Goal: Transaction & Acquisition: Obtain resource

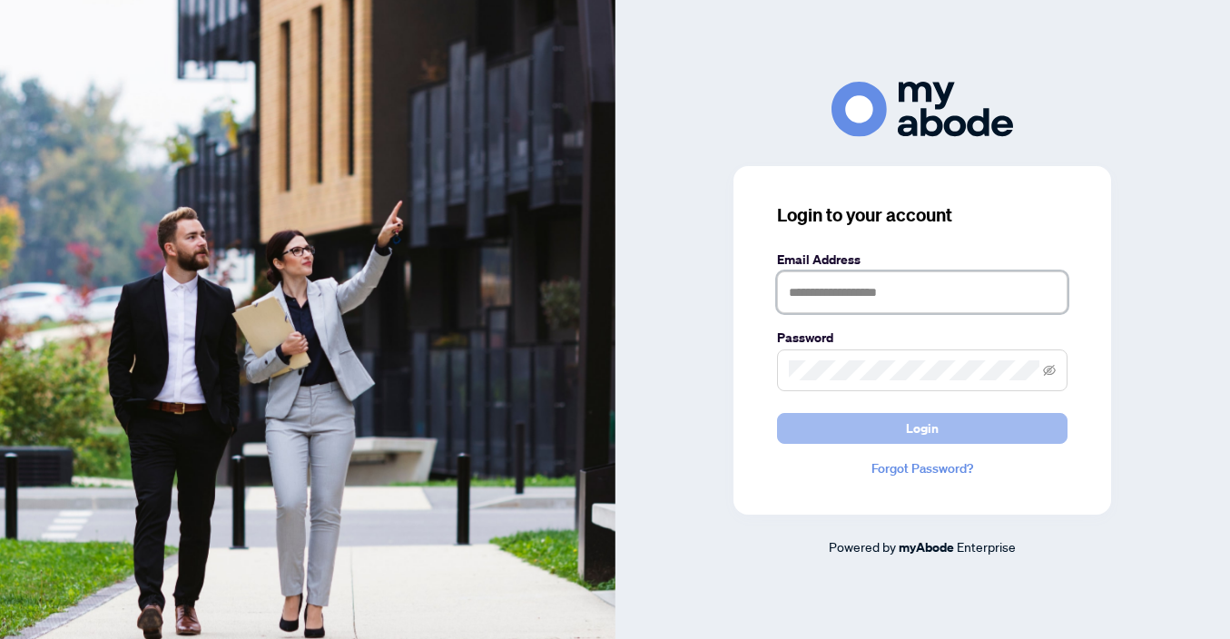
type input "**********"
click at [939, 427] on button "Login" at bounding box center [922, 428] width 290 height 31
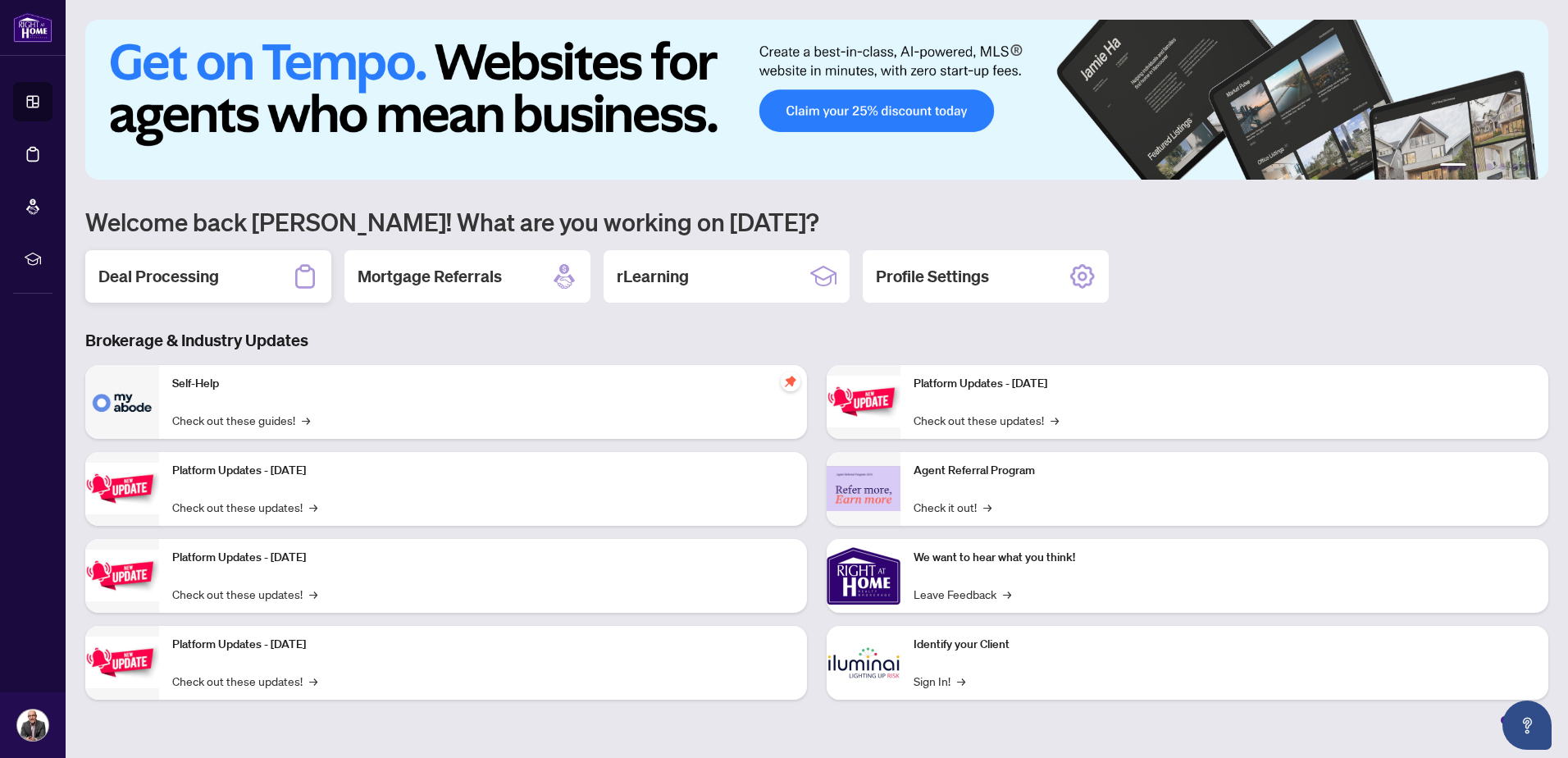
click at [221, 269] on div "Deal Processing" at bounding box center [208, 276] width 246 height 52
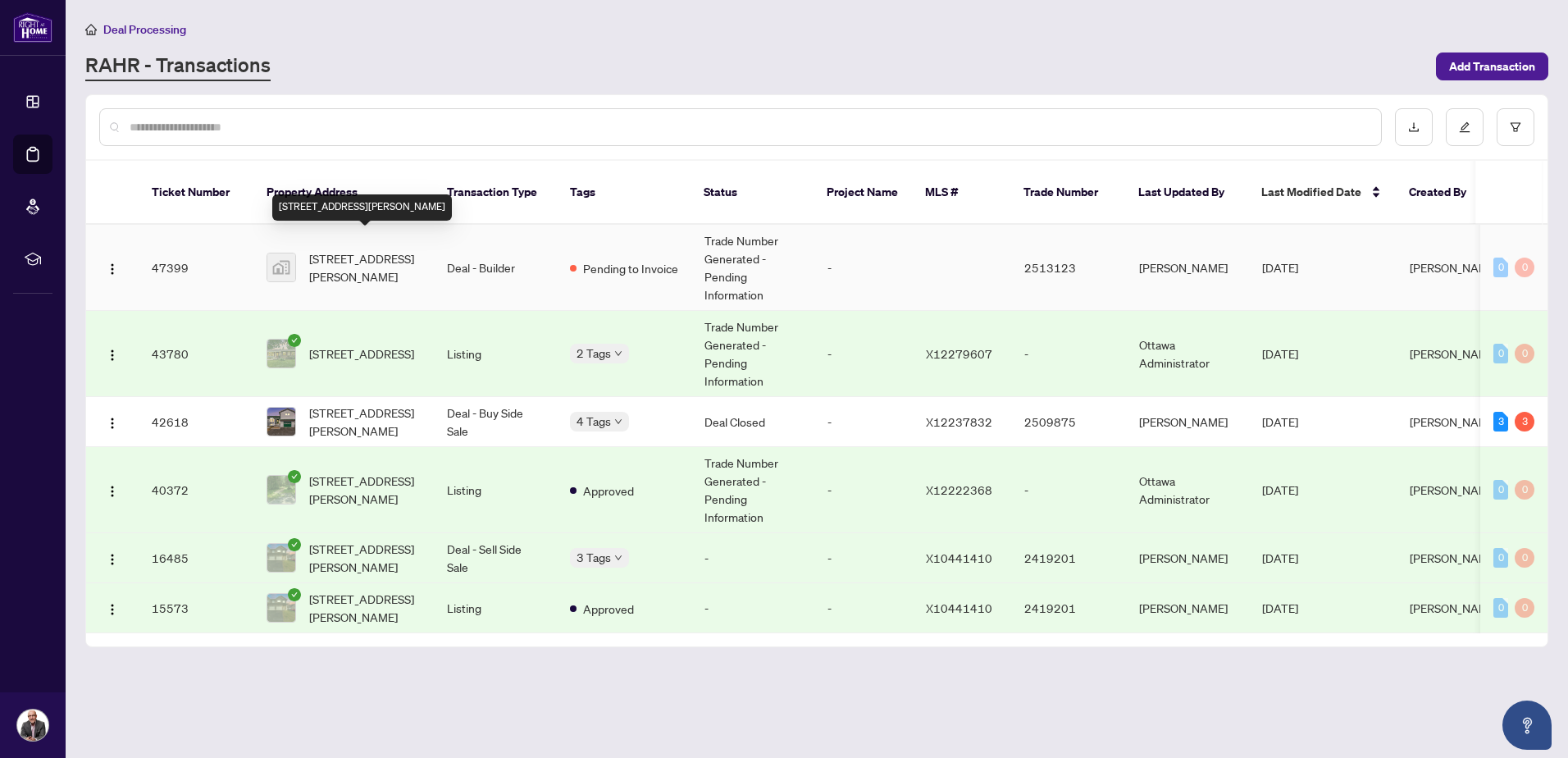
click at [361, 249] on span "[STREET_ADDRESS][PERSON_NAME]" at bounding box center [364, 267] width 111 height 36
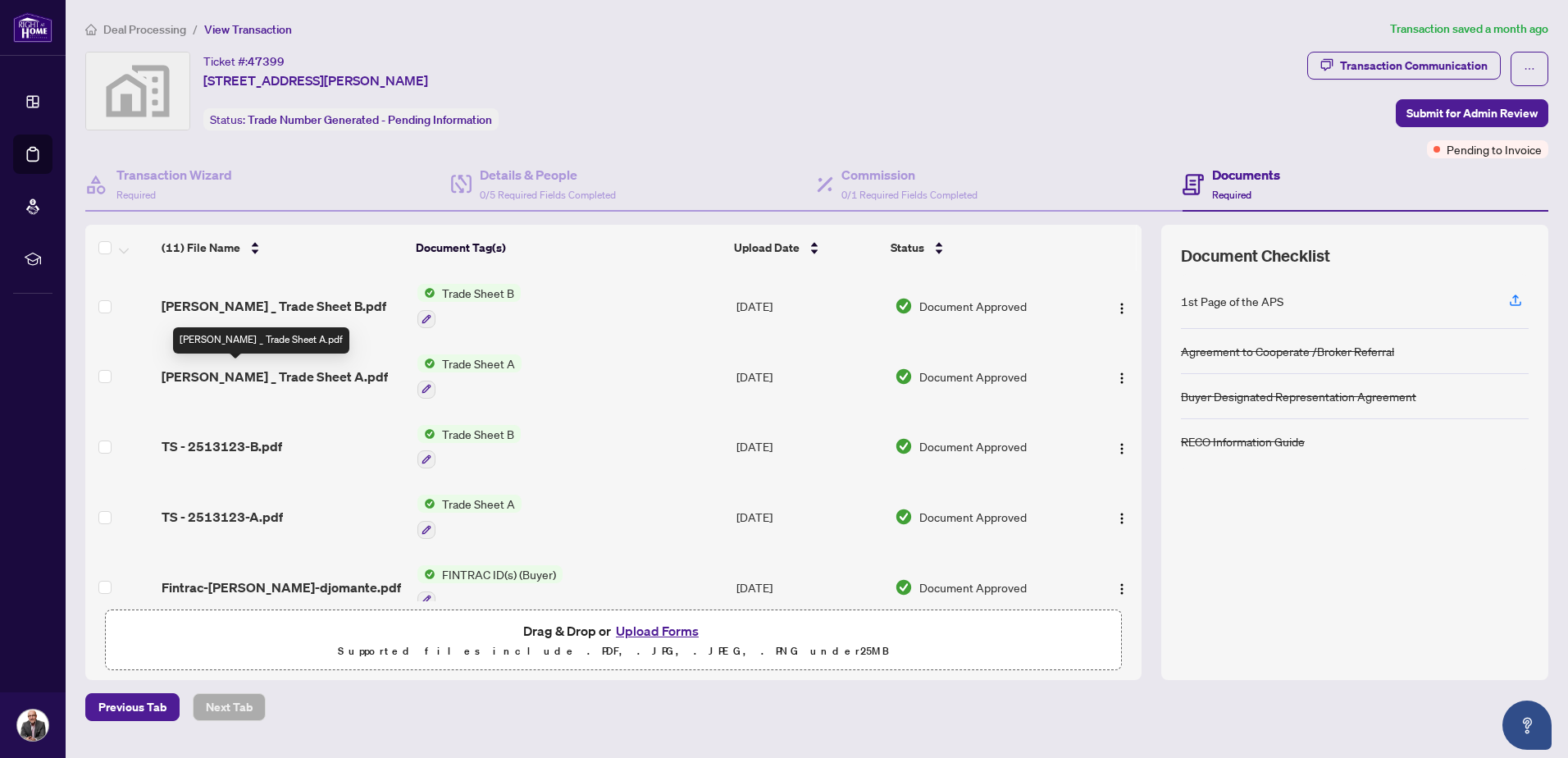
click at [257, 374] on span "[PERSON_NAME] _ Trade Sheet A.pdf" at bounding box center [275, 377] width 226 height 20
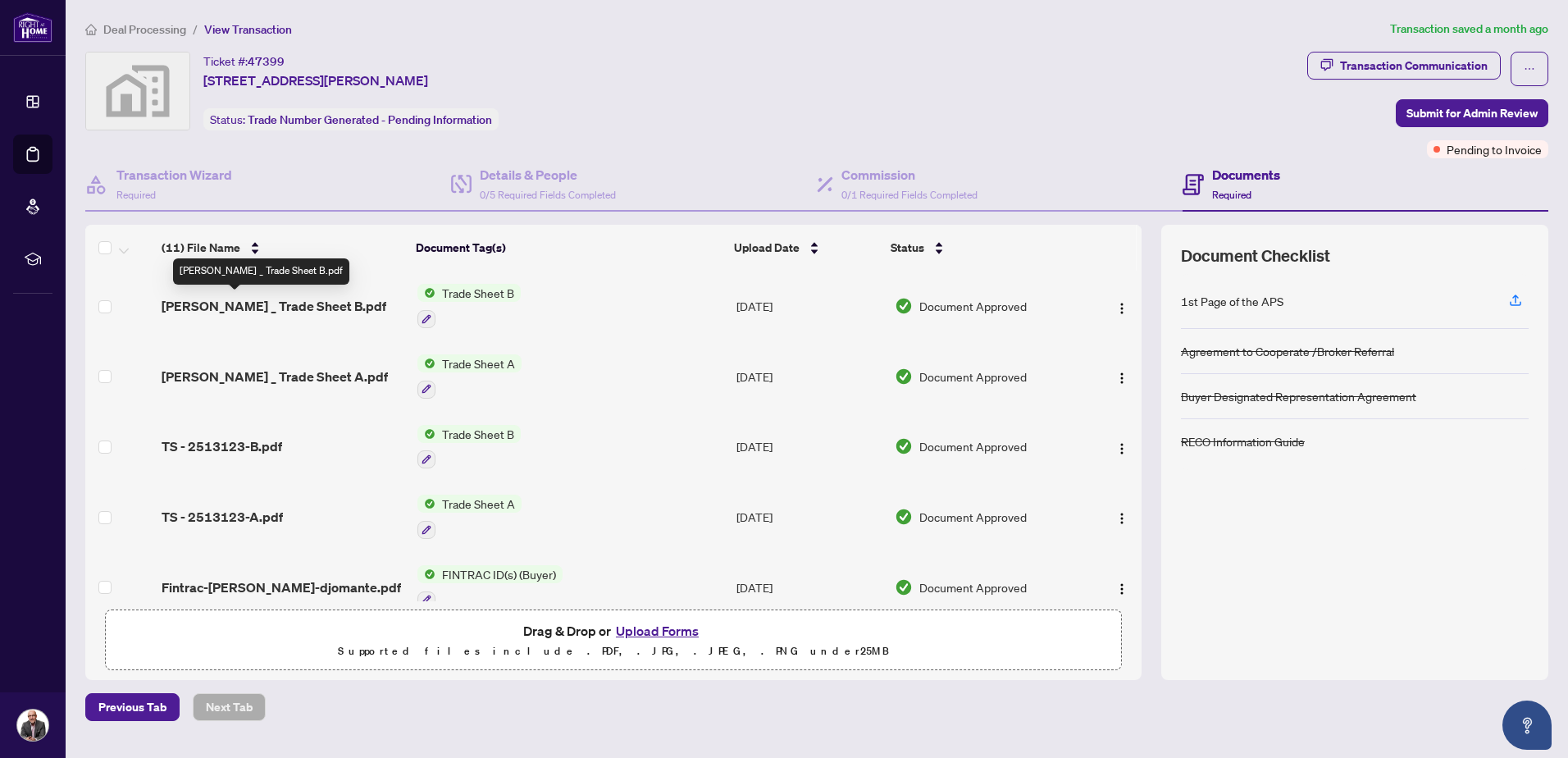
click at [294, 304] on span "[PERSON_NAME] _ Trade Sheet B.pdf" at bounding box center [274, 306] width 225 height 20
